Goal: Transaction & Acquisition: Book appointment/travel/reservation

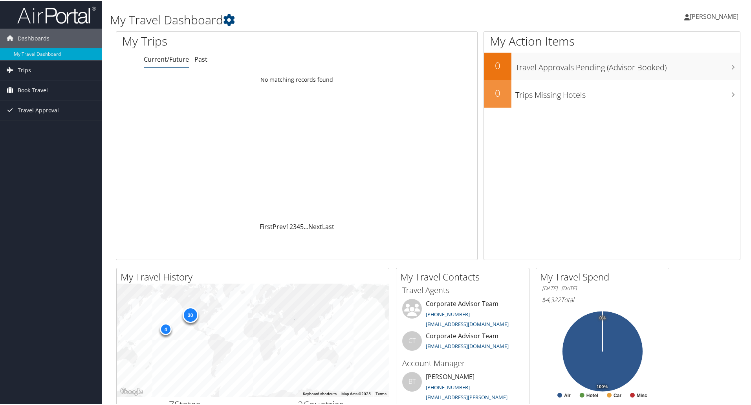
click at [22, 85] on span "Book Travel" at bounding box center [33, 90] width 30 height 20
click at [31, 90] on span "Book Travel" at bounding box center [33, 90] width 30 height 20
click at [21, 69] on span "Trips" at bounding box center [24, 70] width 13 height 20
click at [27, 122] on span "Book Travel" at bounding box center [33, 125] width 30 height 20
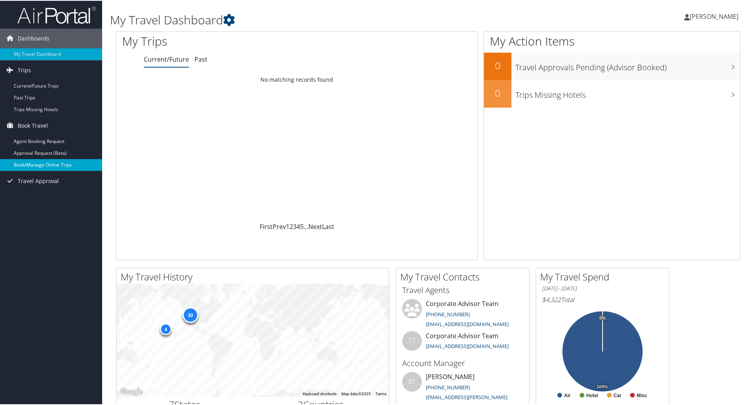
click at [51, 164] on link "Book/Manage Online Trips" at bounding box center [51, 164] width 102 height 12
